Goal: Information Seeking & Learning: Learn about a topic

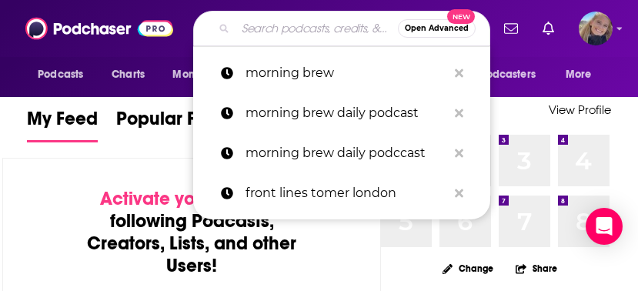
click at [244, 25] on input "Search podcasts, credits, & more..." at bounding box center [317, 28] width 162 height 25
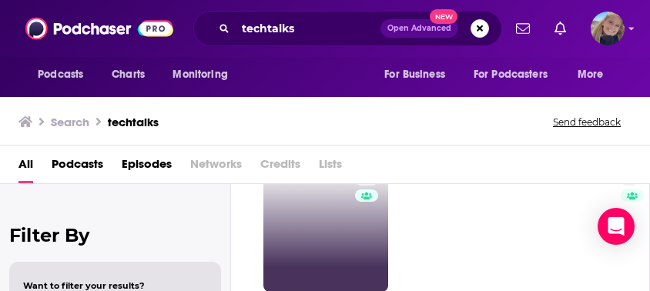
scroll to position [72, 0]
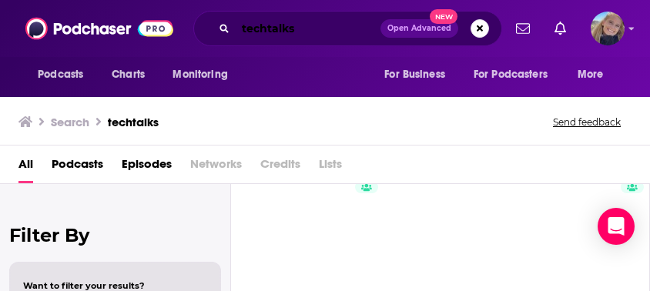
click at [297, 26] on input "techtalks" at bounding box center [308, 28] width 145 height 25
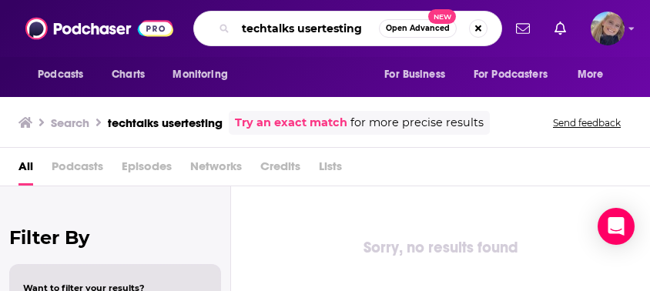
click at [299, 35] on input "techtalks usertesting" at bounding box center [307, 28] width 143 height 25
drag, startPoint x: 295, startPoint y: 27, endPoint x: 180, endPoint y: 31, distance: 114.8
click at [181, 31] on div "Podcasts Charts Monitoring techtalks usertesting Open Advanced New For Business…" at bounding box center [341, 28] width 321 height 35
click at [329, 27] on input "usertesting" at bounding box center [307, 28] width 143 height 25
type input "usertesting cro"
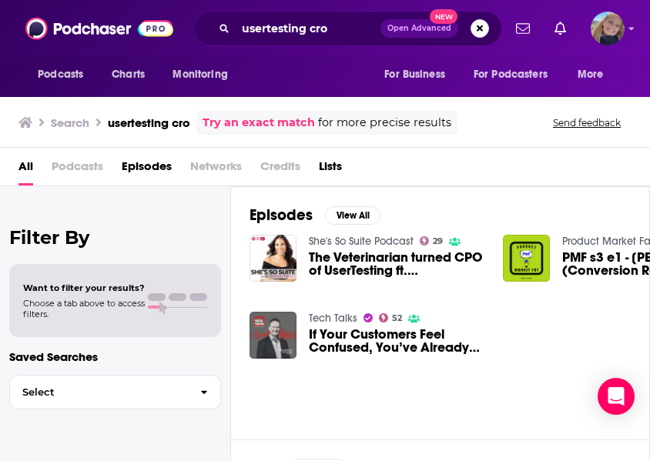
click at [327, 290] on span "If Your Customers Feel Confused, You’ve Already Lost Them" at bounding box center [397, 341] width 176 height 26
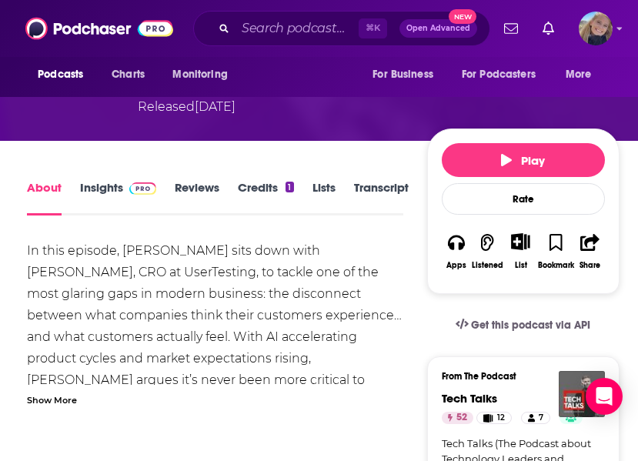
scroll to position [200, 0]
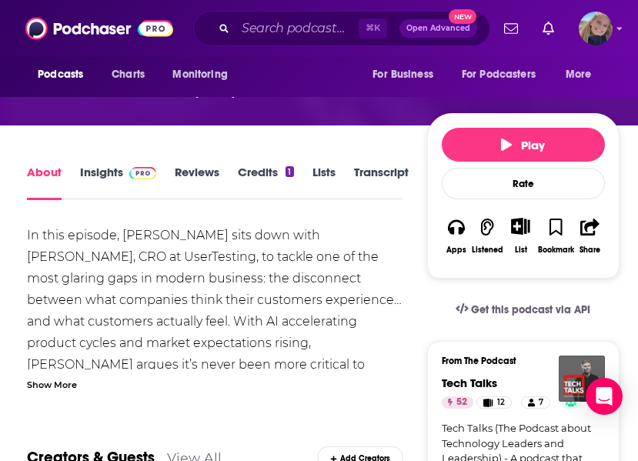
click at [103, 167] on link "Insights" at bounding box center [118, 182] width 76 height 35
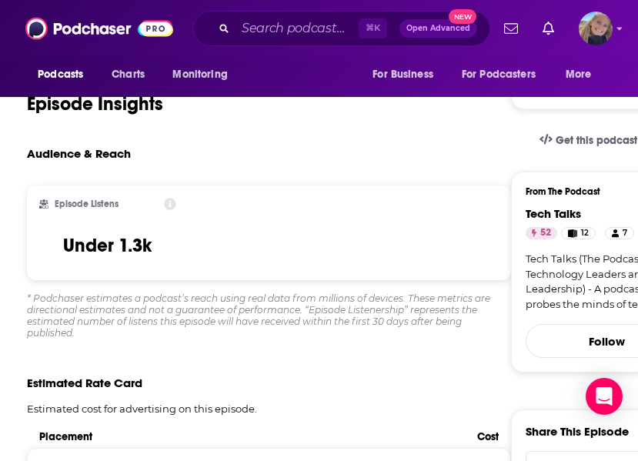
scroll to position [372, 0]
